Goal: Task Accomplishment & Management: Use online tool/utility

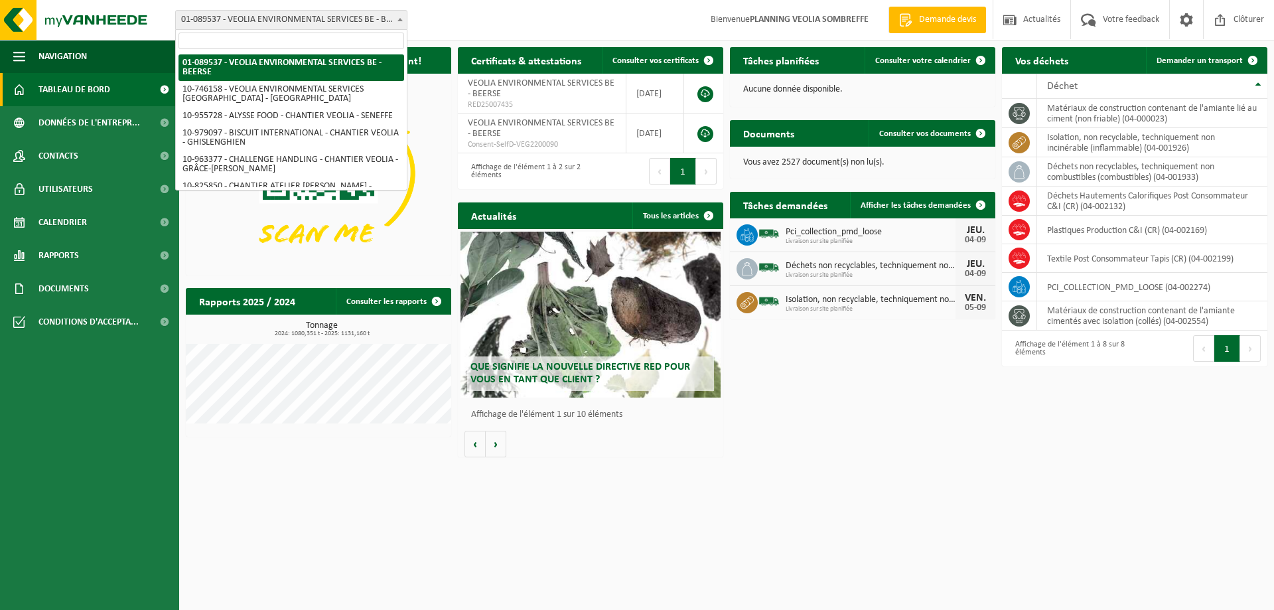
click at [266, 21] on span "01-089537 - VEOLIA ENVIRONMENTAL SERVICES BE - BEERSE" at bounding box center [291, 20] width 231 height 19
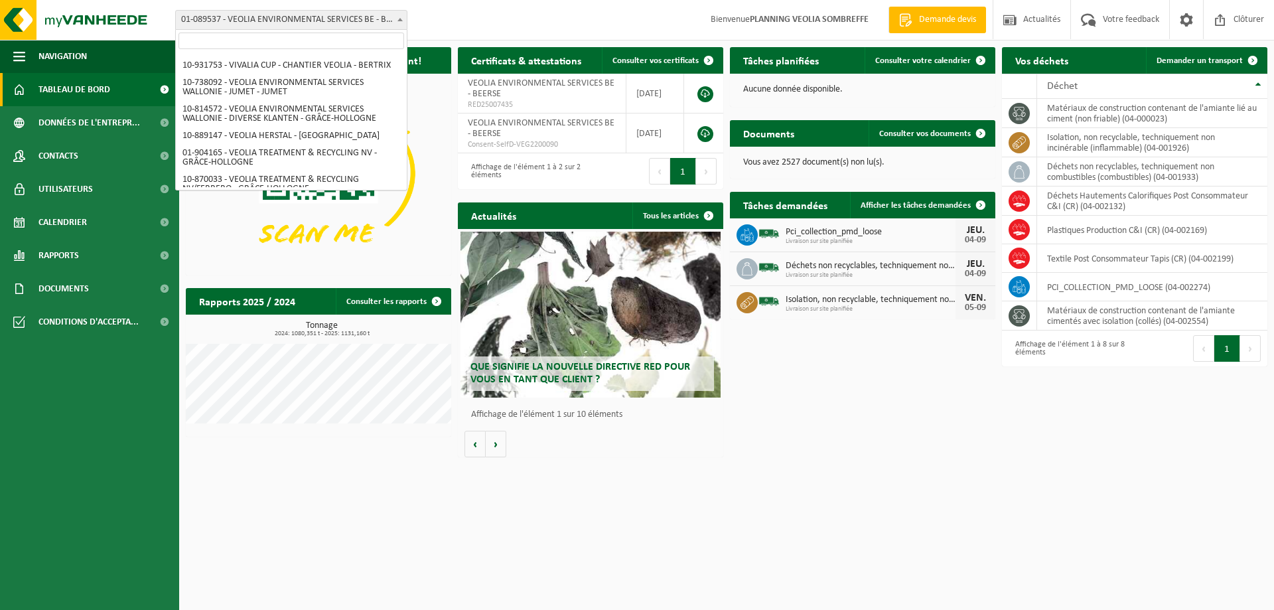
scroll to position [976, 0]
select select "37628"
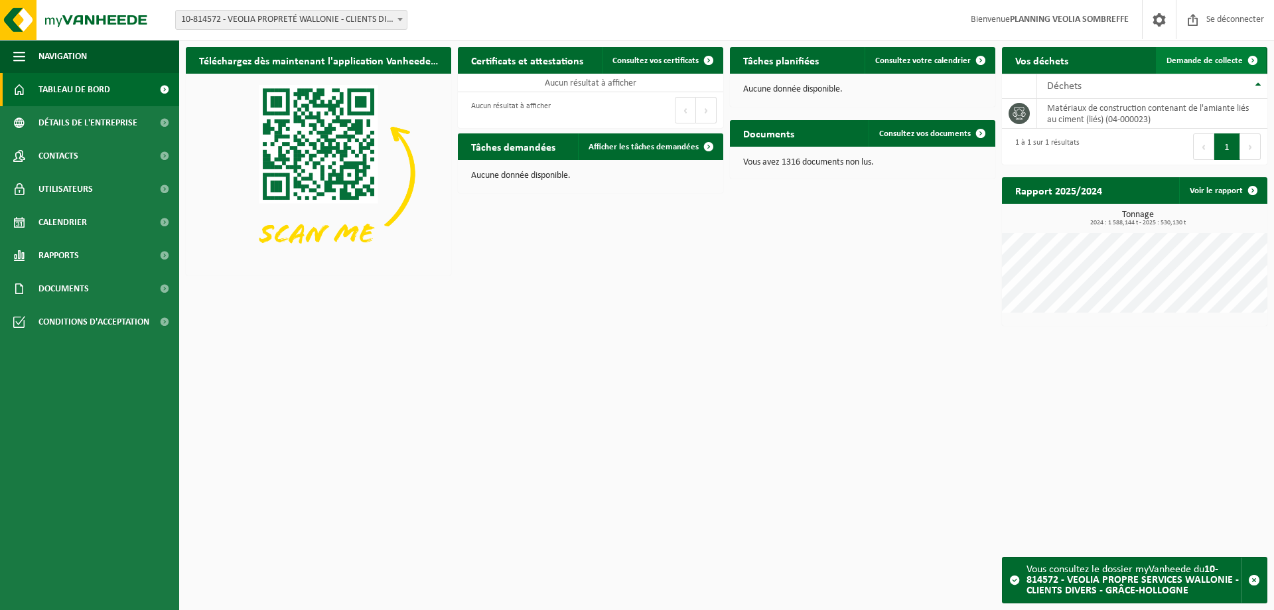
click at [1191, 62] on font "Demande de collecte" at bounding box center [1204, 60] width 76 height 9
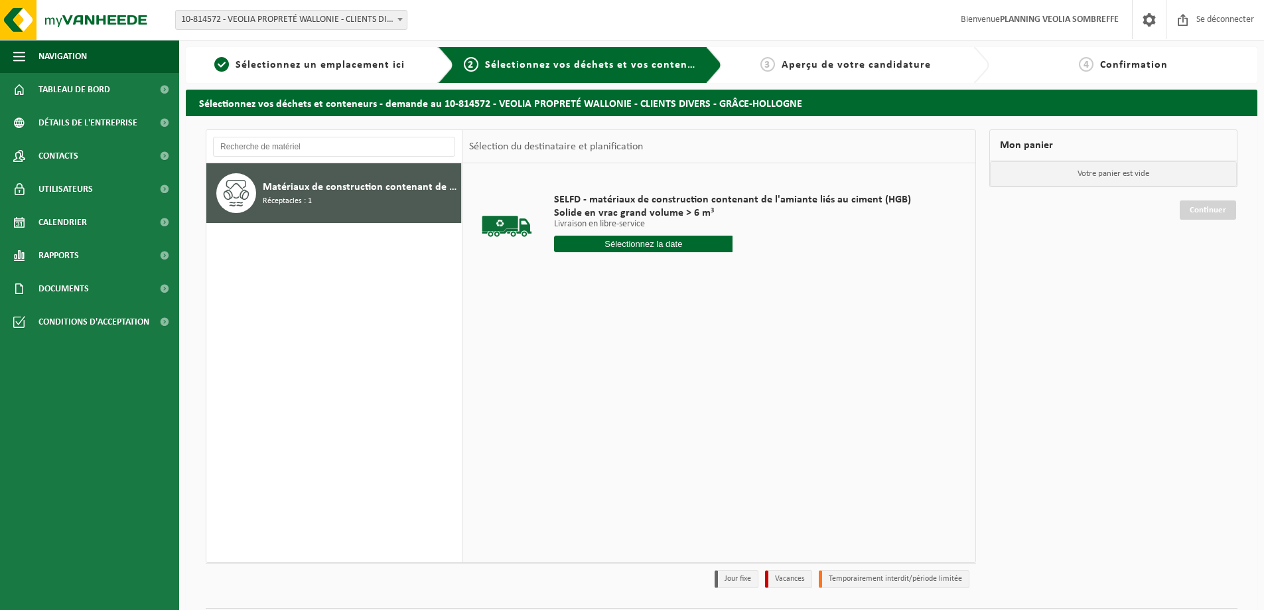
click at [628, 240] on input "text" at bounding box center [643, 243] width 178 height 17
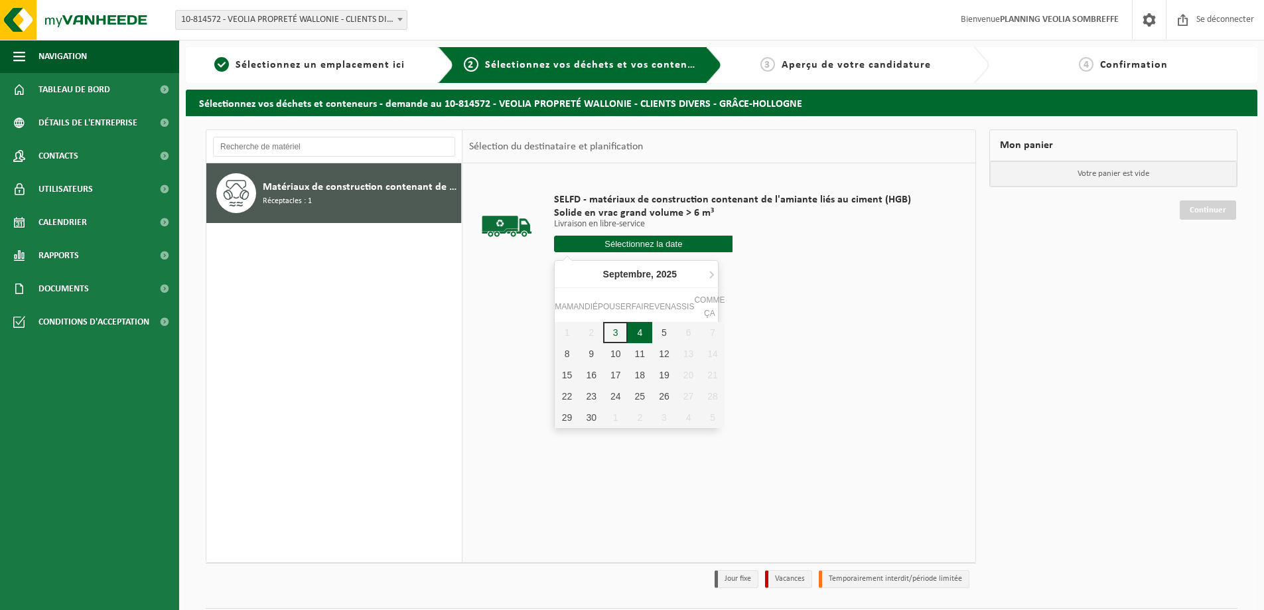
click at [640, 330] on font "4" at bounding box center [639, 332] width 5 height 11
type input "Van 2025-09-04"
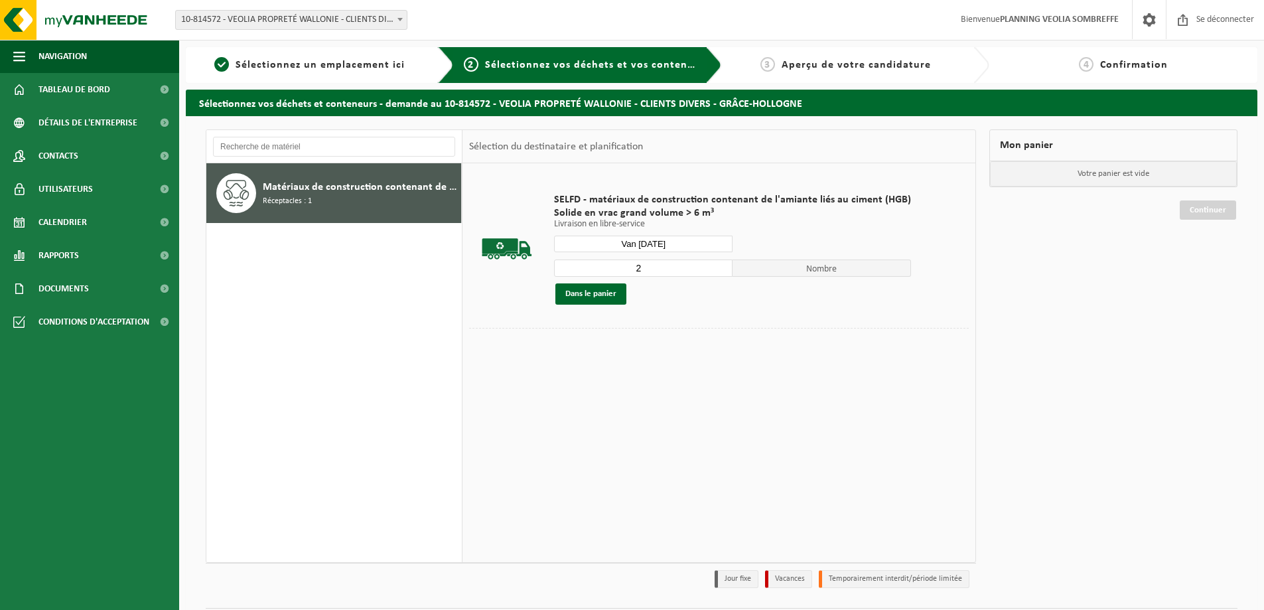
type input "2"
click at [718, 265] on input "2" at bounding box center [643, 267] width 178 height 17
click at [585, 292] on font "Dans le panier" at bounding box center [590, 293] width 51 height 9
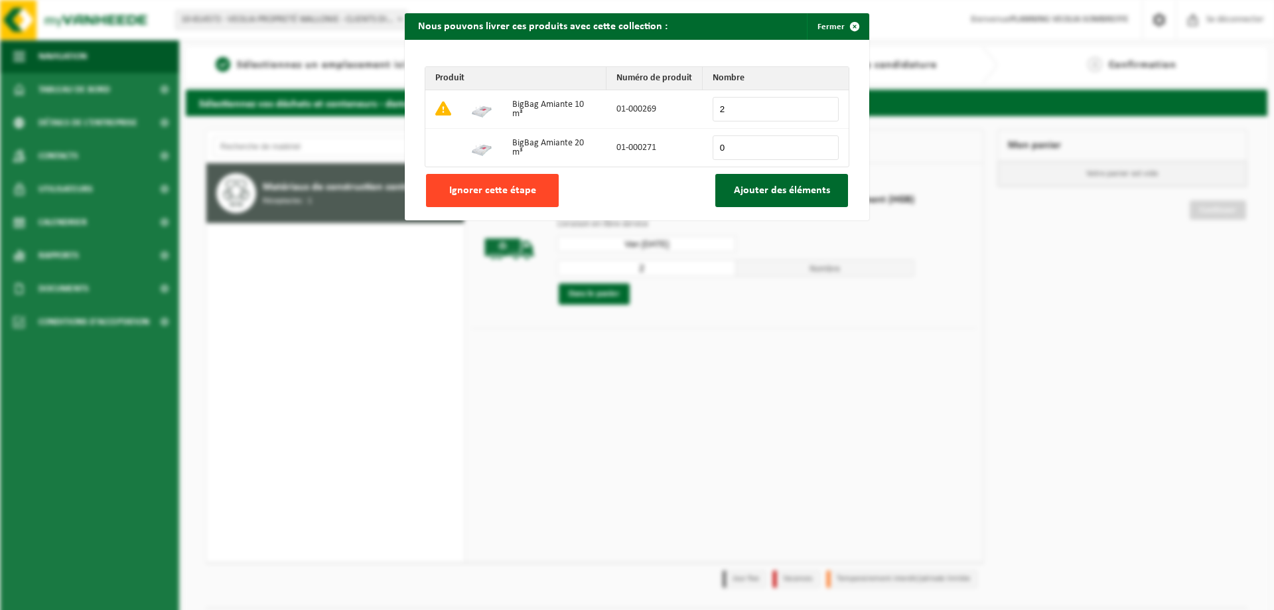
click at [486, 190] on font "Ignorer cette étape" at bounding box center [492, 190] width 87 height 11
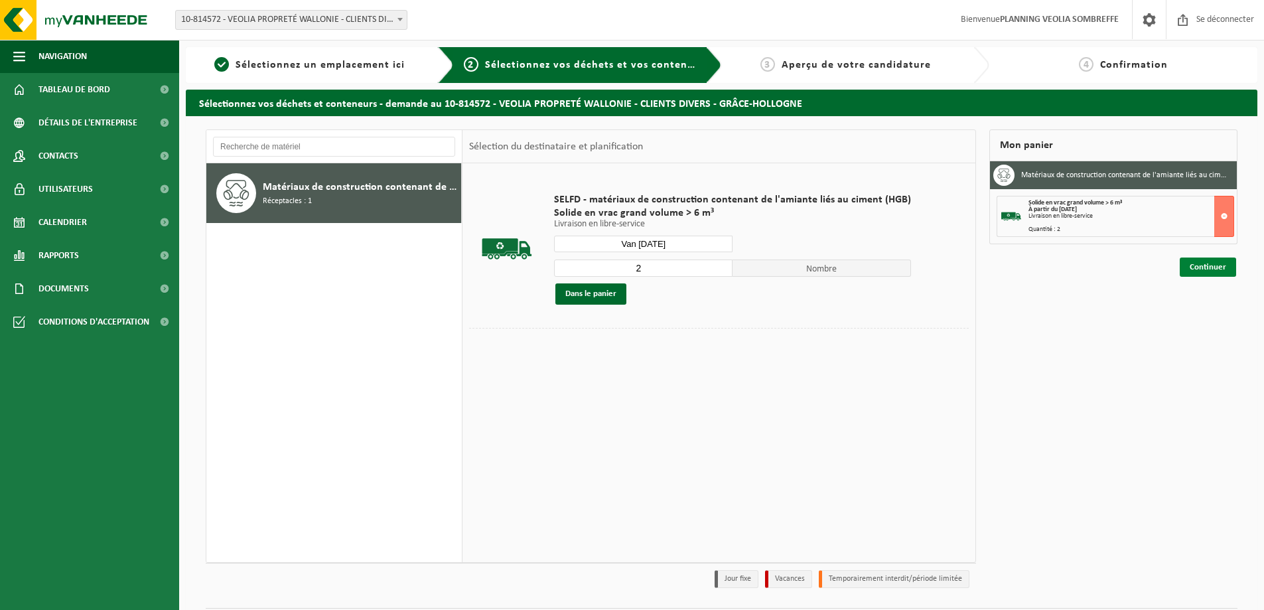
click at [1193, 267] on font "Continuer" at bounding box center [1207, 267] width 36 height 9
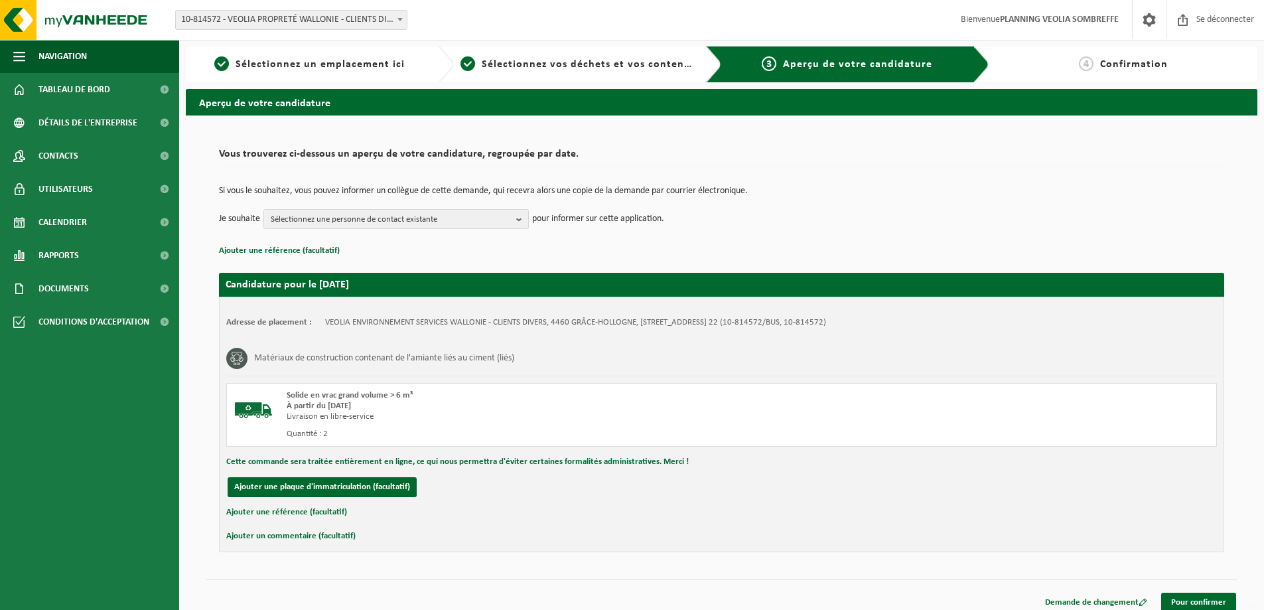
scroll to position [11, 0]
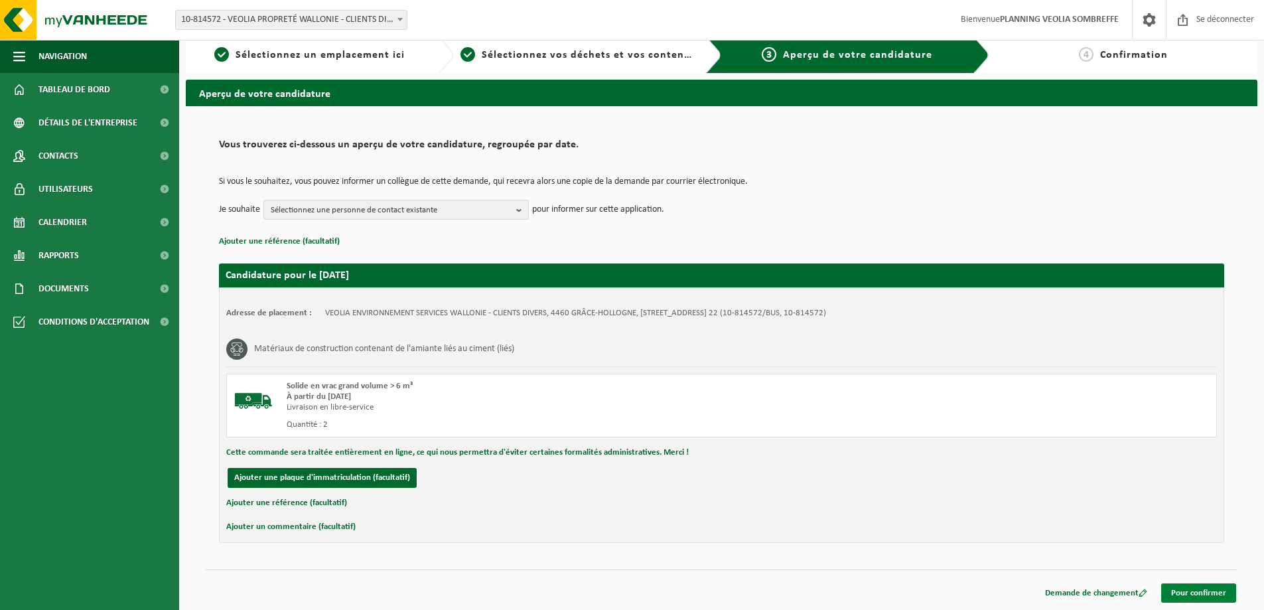
click at [1203, 592] on font "Pour confirmer" at bounding box center [1198, 592] width 55 height 9
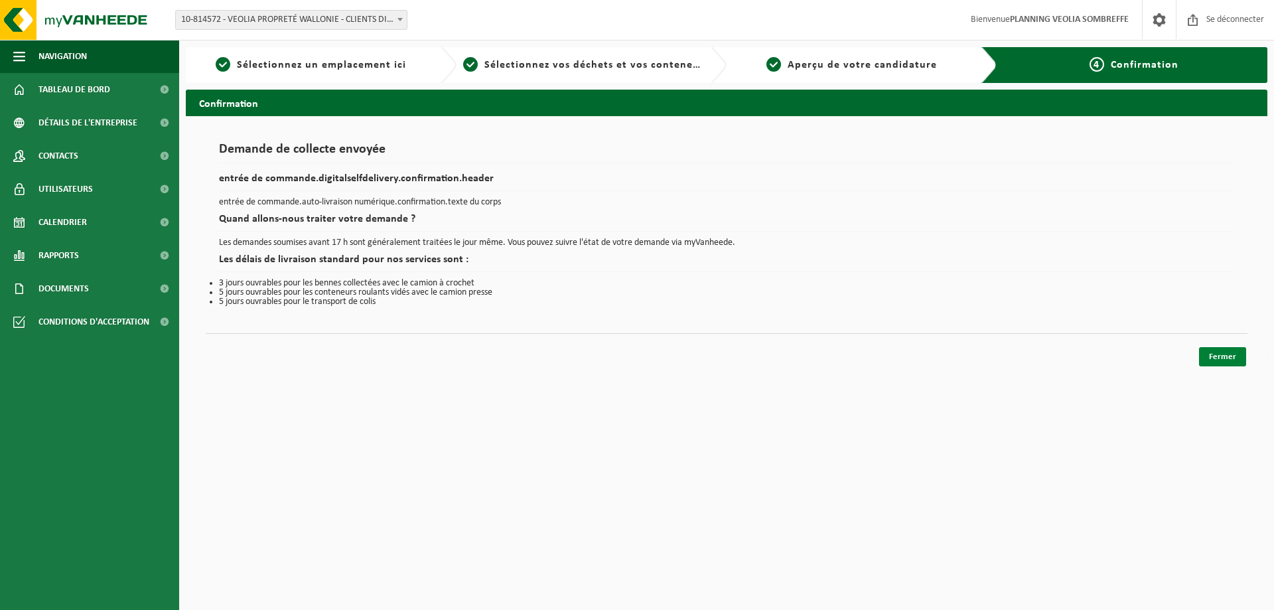
click at [1219, 358] on font "Fermer" at bounding box center [1222, 356] width 27 height 9
